Goal: Information Seeking & Learning: Learn about a topic

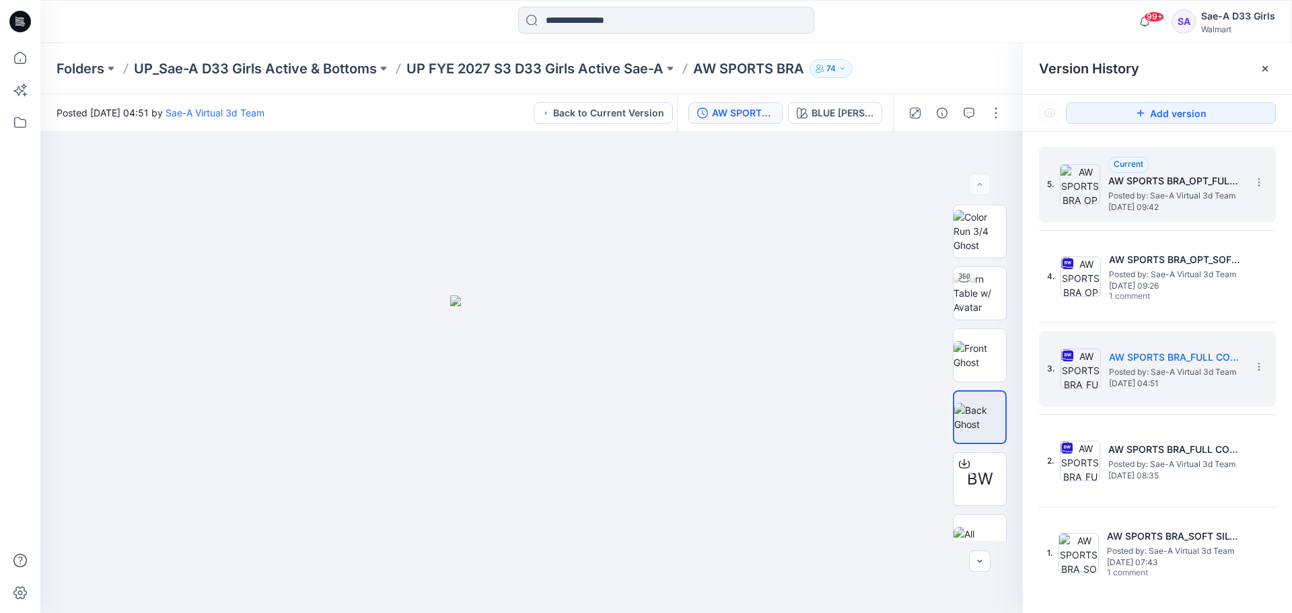
click at [1163, 210] on span "[DATE] 09:42" at bounding box center [1175, 207] width 135 height 9
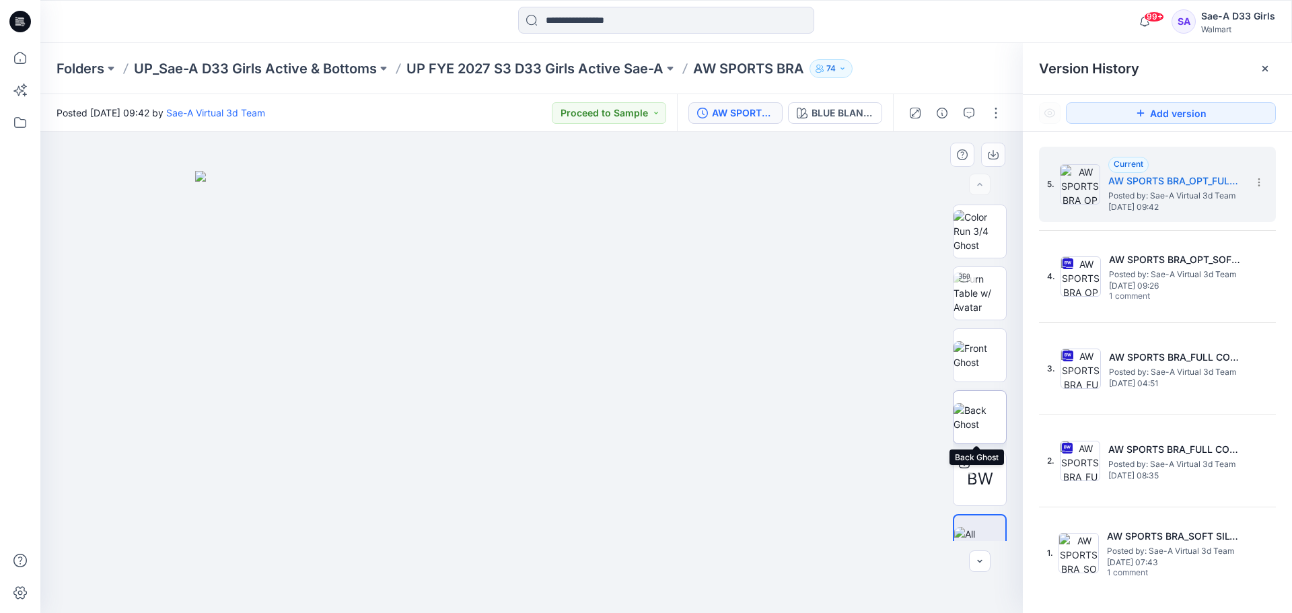
click at [971, 414] on img at bounding box center [979, 417] width 52 height 28
click at [974, 360] on img at bounding box center [979, 355] width 52 height 28
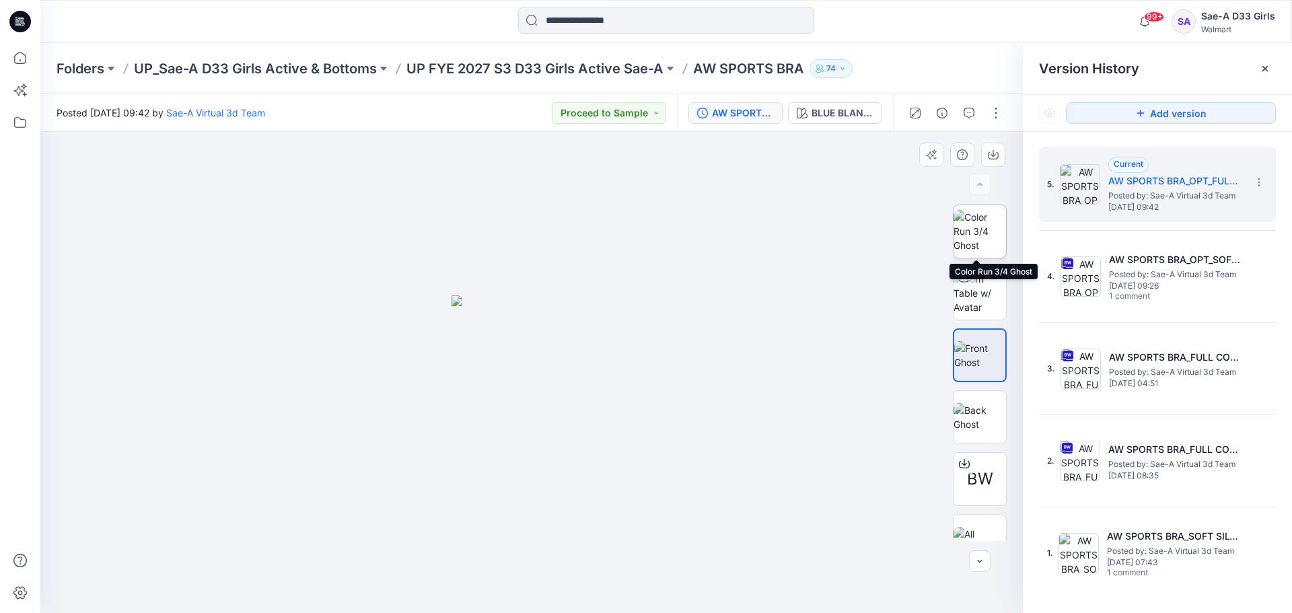
click at [963, 229] on img at bounding box center [979, 231] width 52 height 42
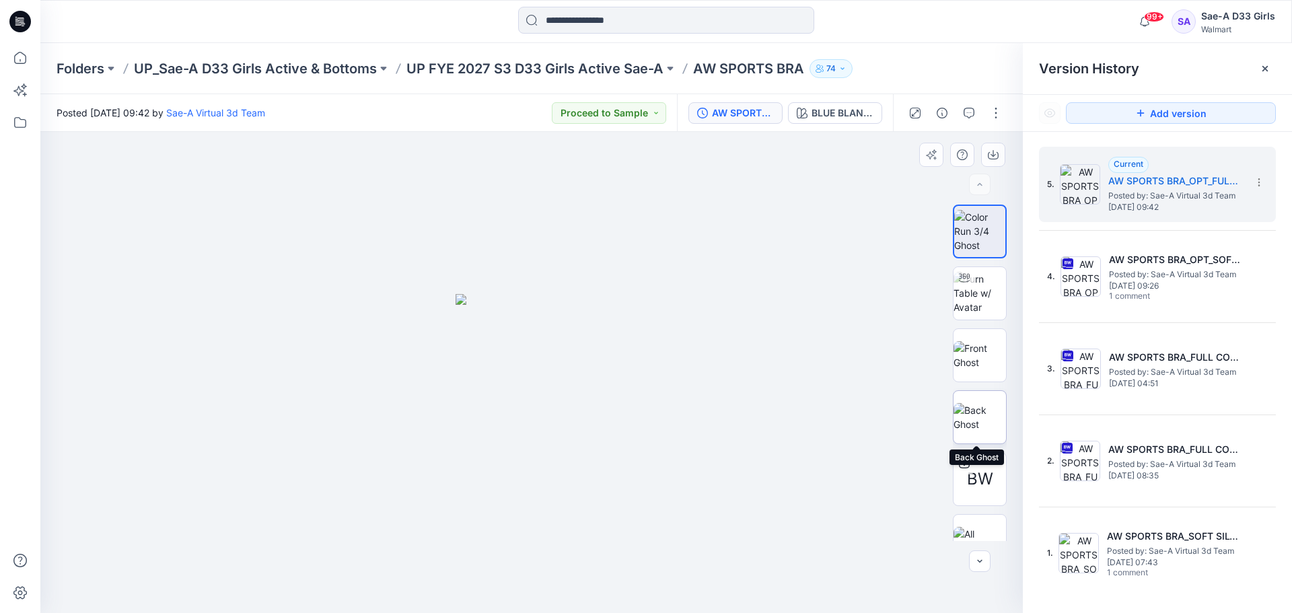
click at [970, 425] on img at bounding box center [979, 417] width 52 height 28
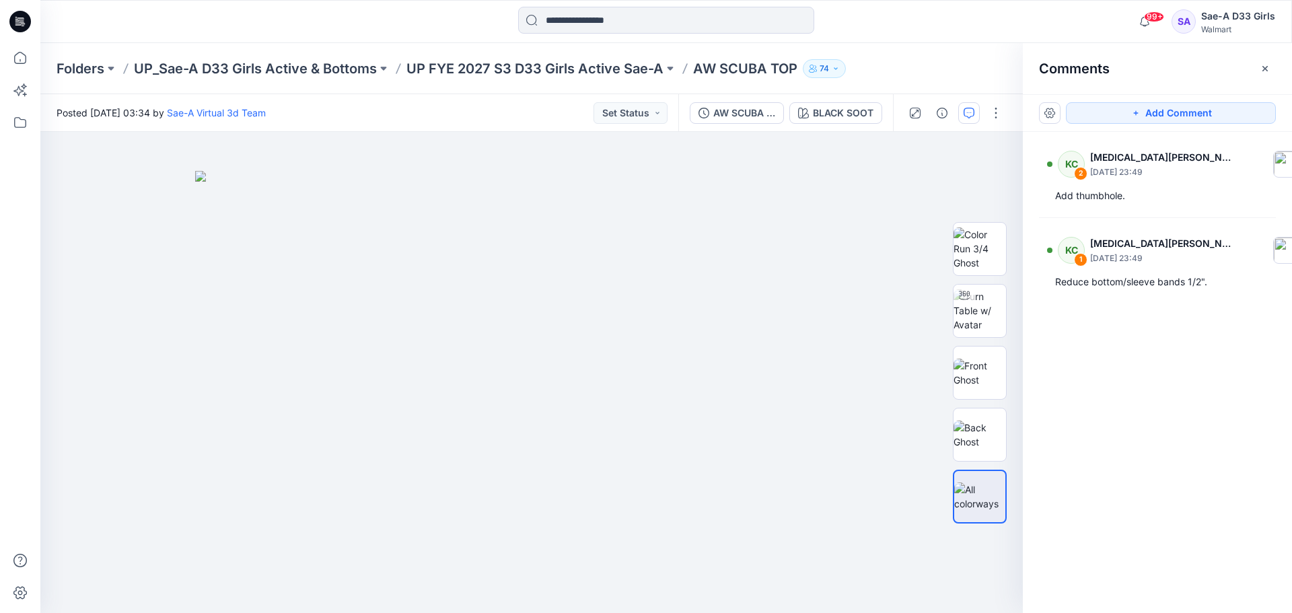
drag, startPoint x: 813, startPoint y: 120, endPoint x: 827, endPoint y: 126, distance: 15.0
click at [813, 120] on div "BLACK SOOT" at bounding box center [843, 113] width 61 height 15
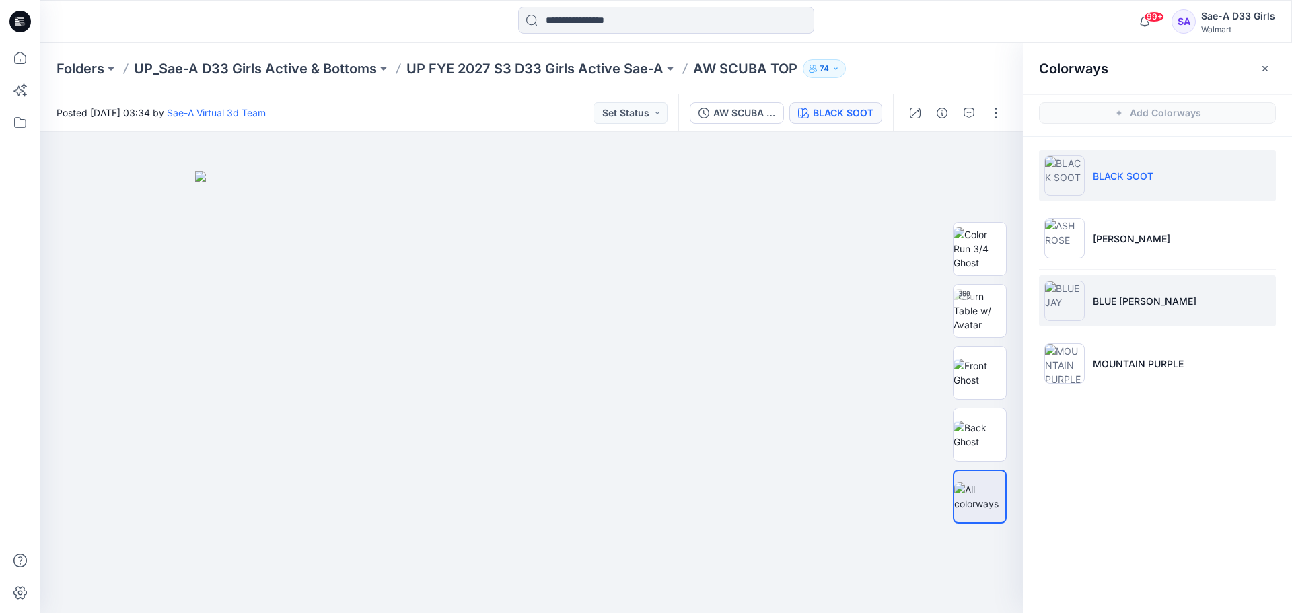
click at [1122, 311] on li "BLUE [PERSON_NAME]" at bounding box center [1157, 300] width 237 height 51
